Goal: Navigation & Orientation: Find specific page/section

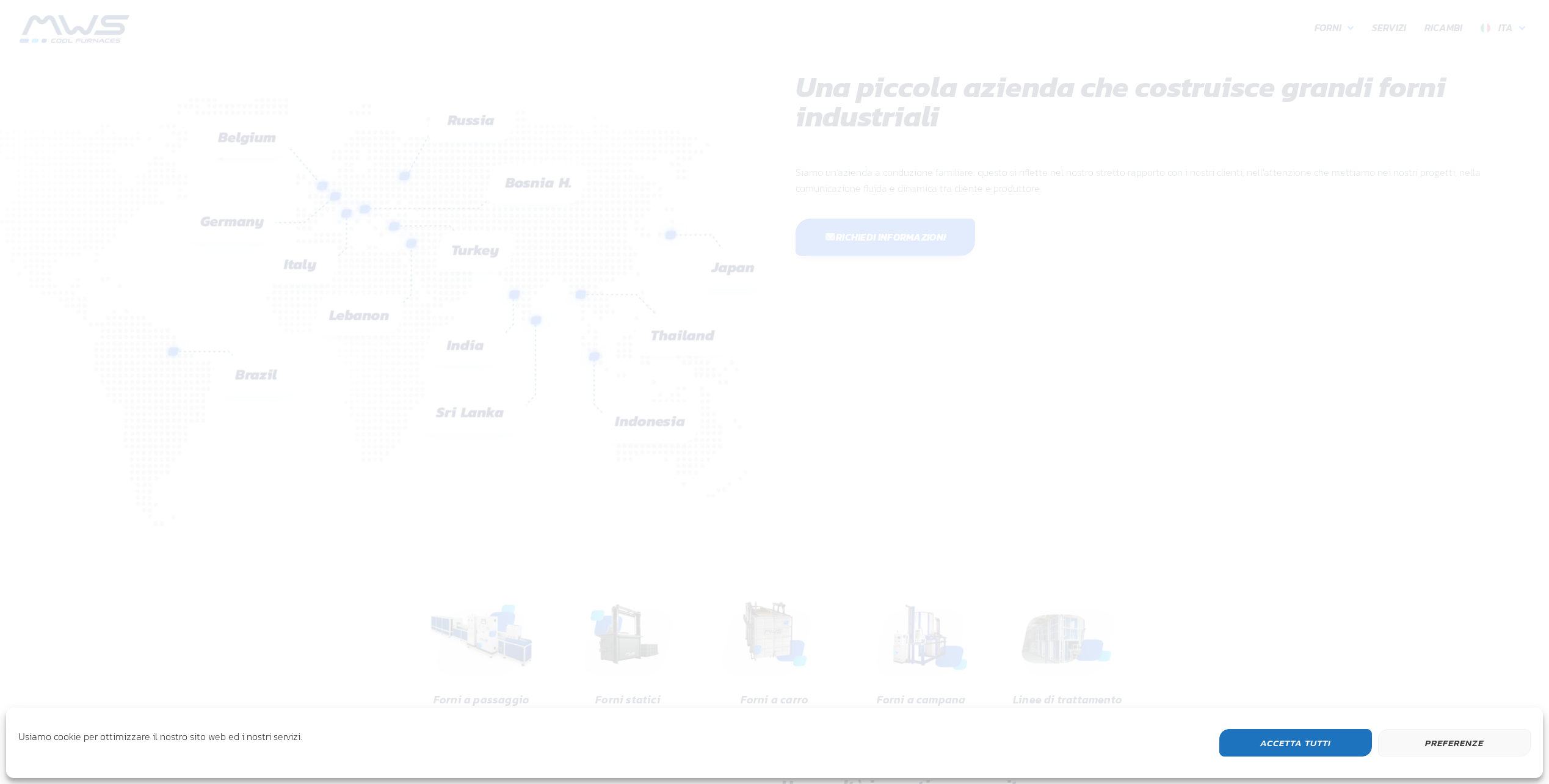
scroll to position [325, 733]
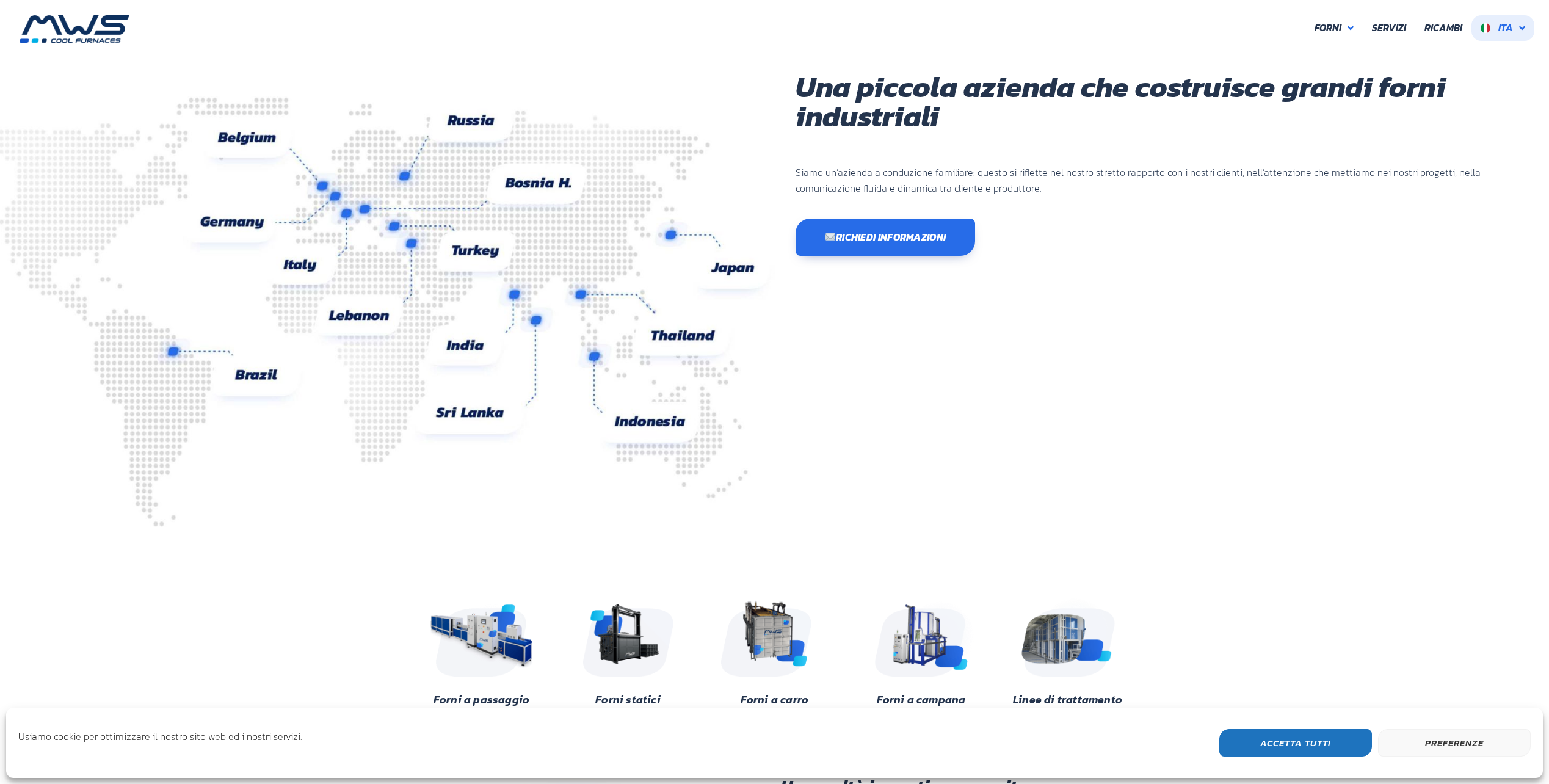
click at [1521, 36] on link "Ita" at bounding box center [1503, 27] width 63 height 25
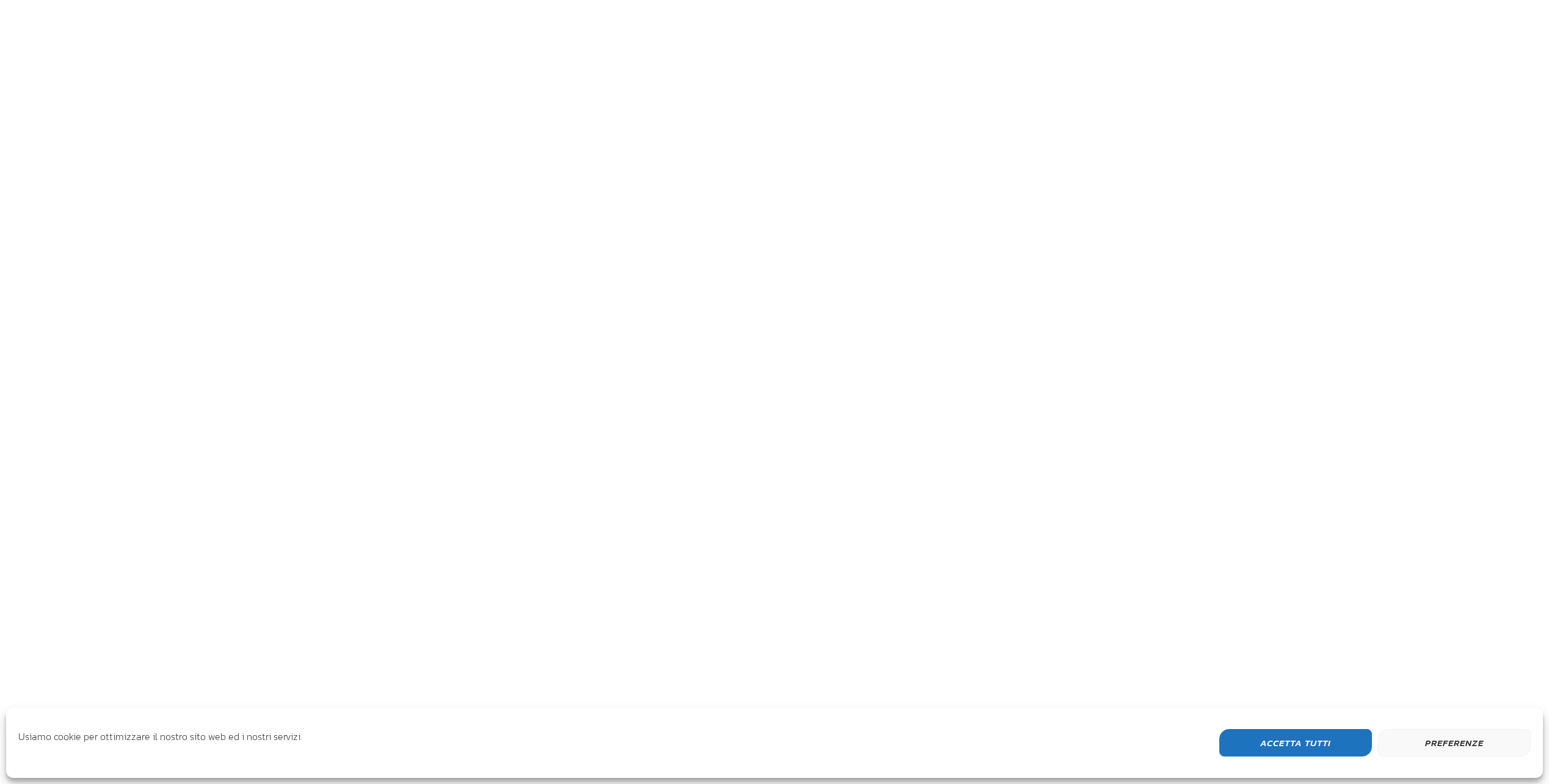
scroll to position [325, 733]
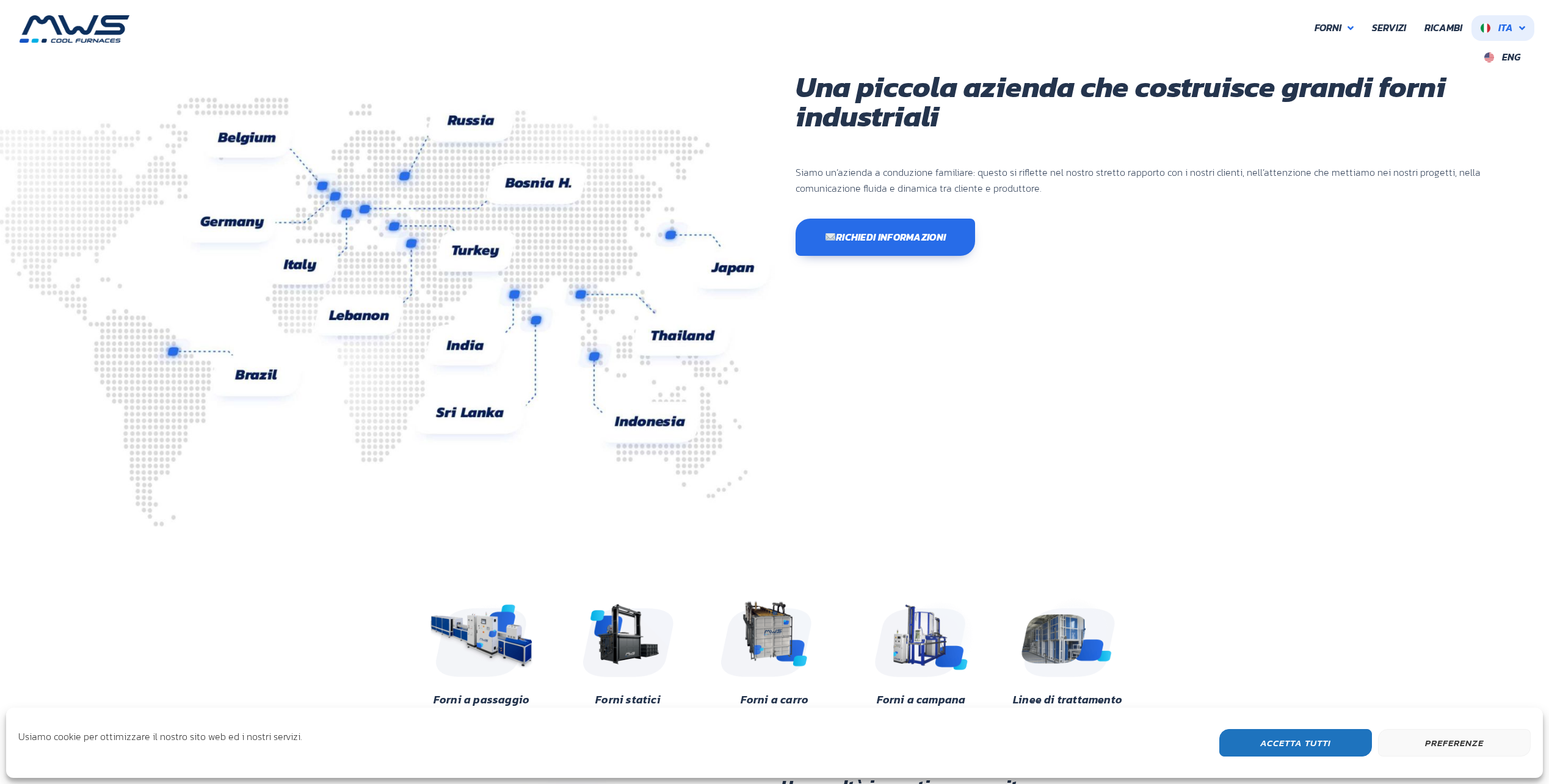
click at [1521, 28] on icon at bounding box center [1522, 28] width 6 height 10
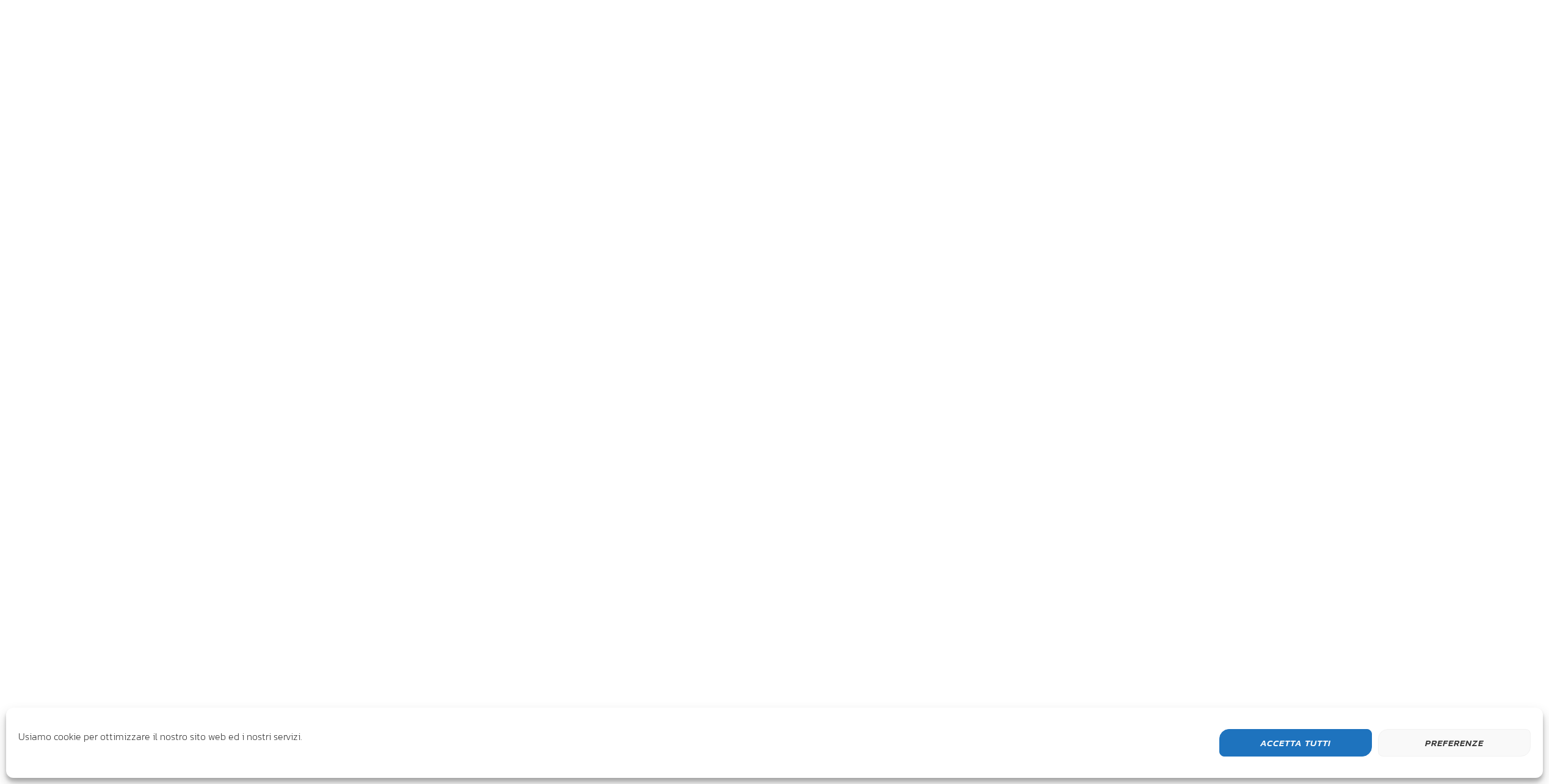
scroll to position [325, 733]
click at [1521, 33] on div at bounding box center [774, 392] width 1549 height 784
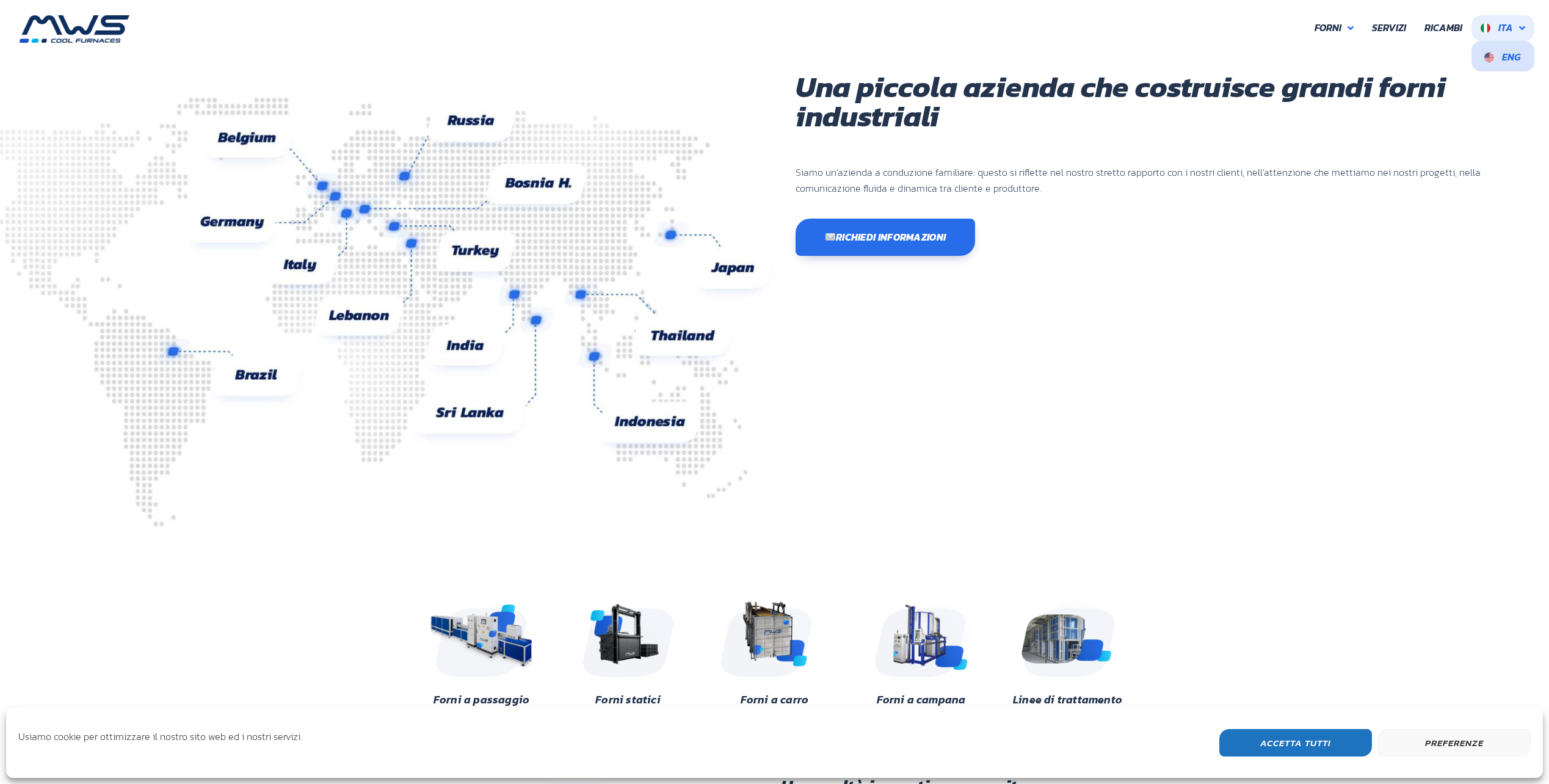
click at [1511, 57] on span "Eng" at bounding box center [1511, 57] width 18 height 15
